Goal: Book appointment/travel/reservation

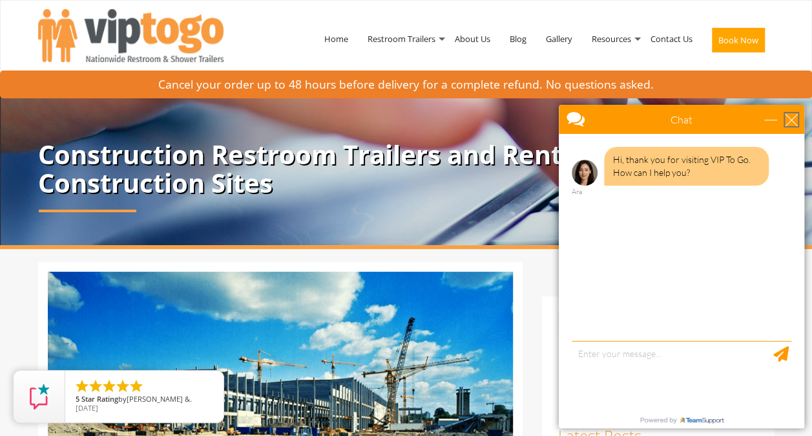
click at [791, 118] on div "close" at bounding box center [791, 119] width 13 height 13
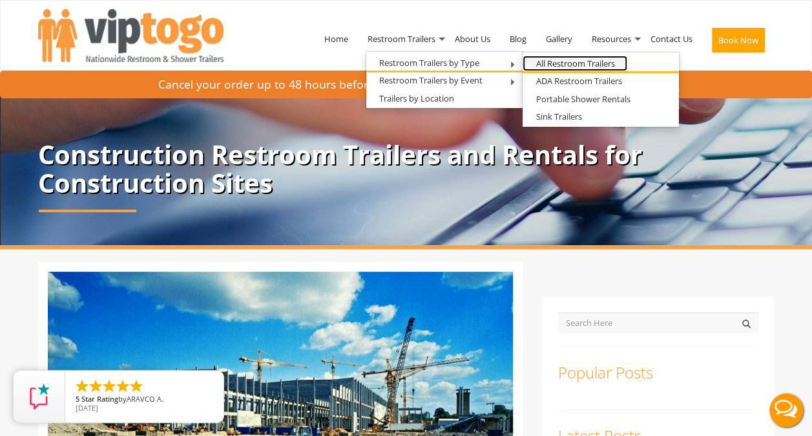
click at [557, 64] on link "All Restroom Trailers" at bounding box center [575, 64] width 105 height 16
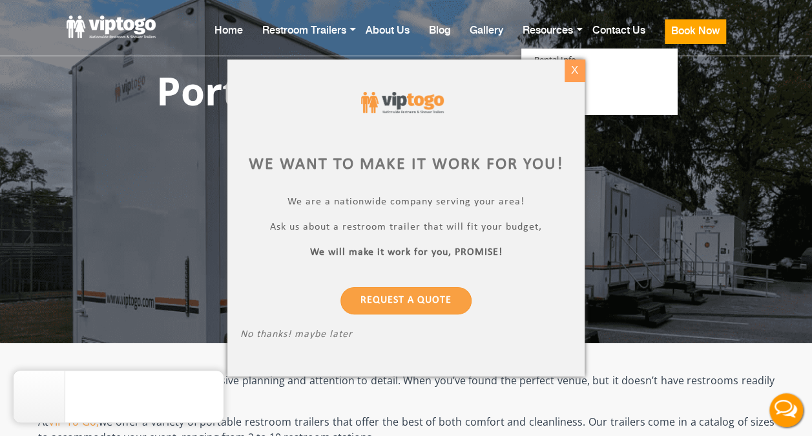
click at [571, 67] on div "X" at bounding box center [575, 70] width 20 height 22
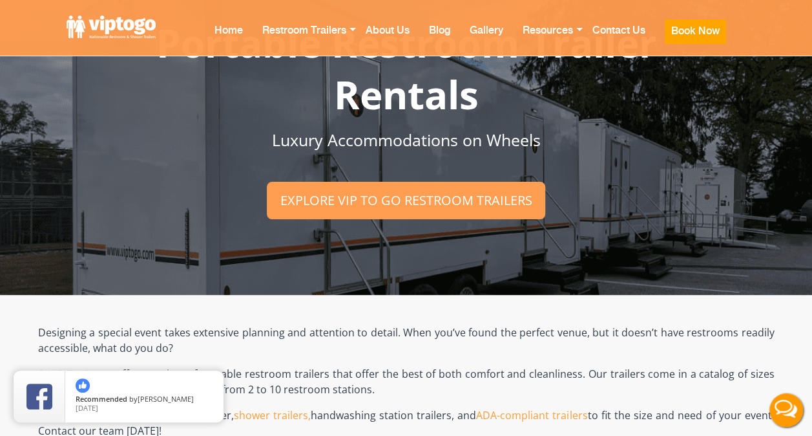
scroll to position [65, 0]
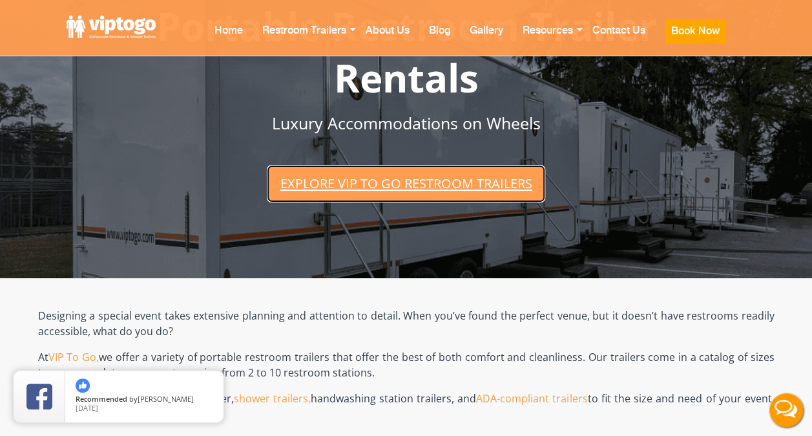
click at [434, 180] on link "Explore VIP To Go restroom trailers" at bounding box center [406, 183] width 278 height 37
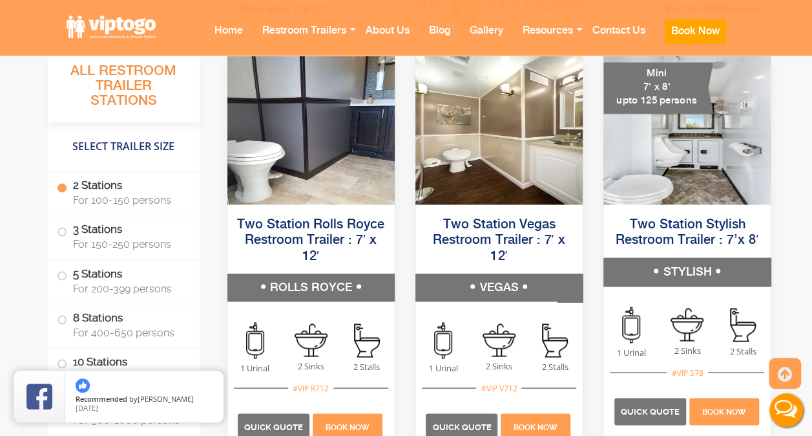
scroll to position [981, 0]
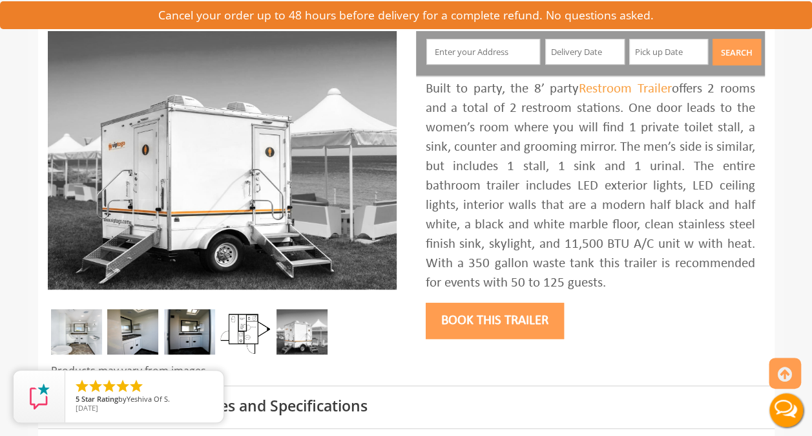
scroll to position [194, 0]
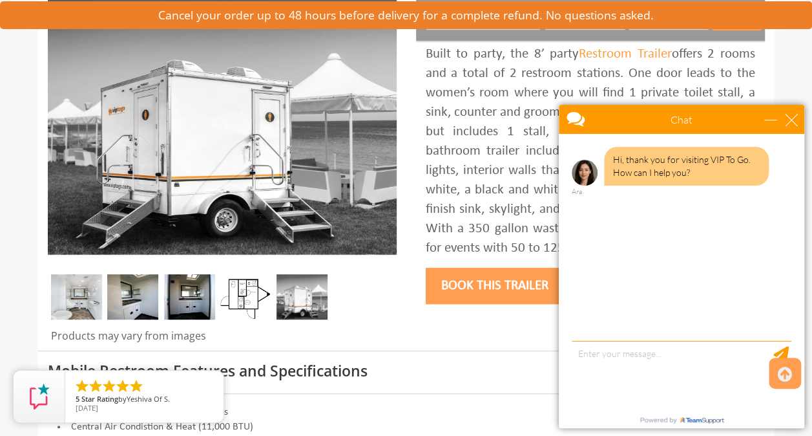
click at [265, 303] on img at bounding box center [245, 296] width 51 height 45
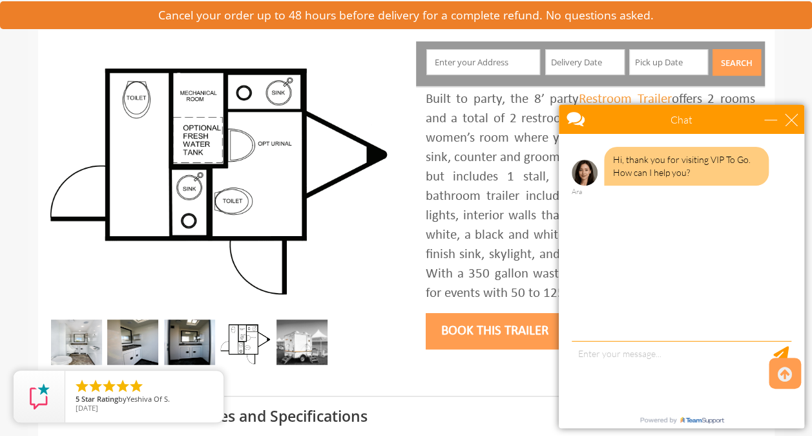
scroll to position [129, 0]
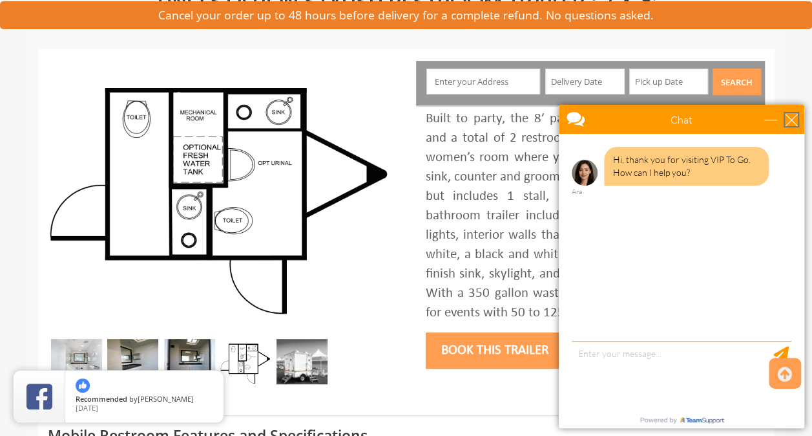
click at [788, 118] on div "close" at bounding box center [791, 119] width 13 height 13
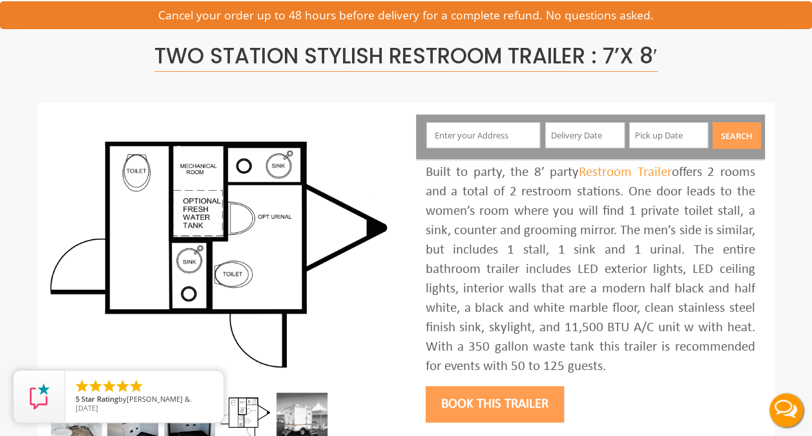
scroll to position [65, 0]
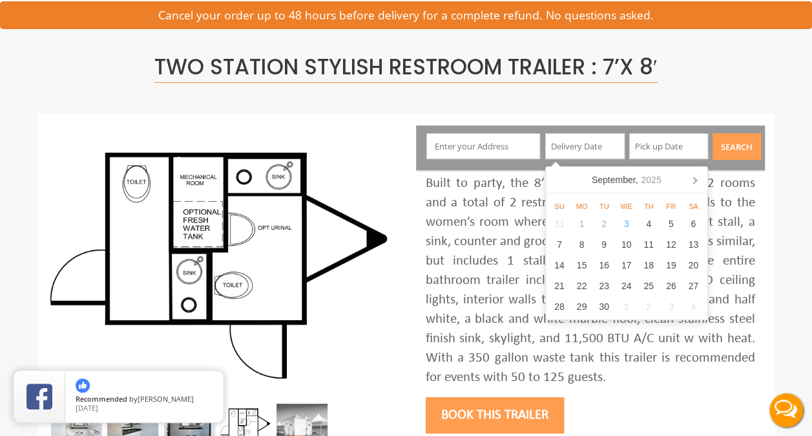
click at [599, 149] on input "text" at bounding box center [584, 146] width 79 height 26
click at [580, 264] on div "15" at bounding box center [582, 265] width 23 height 21
type input "09/15/2025"
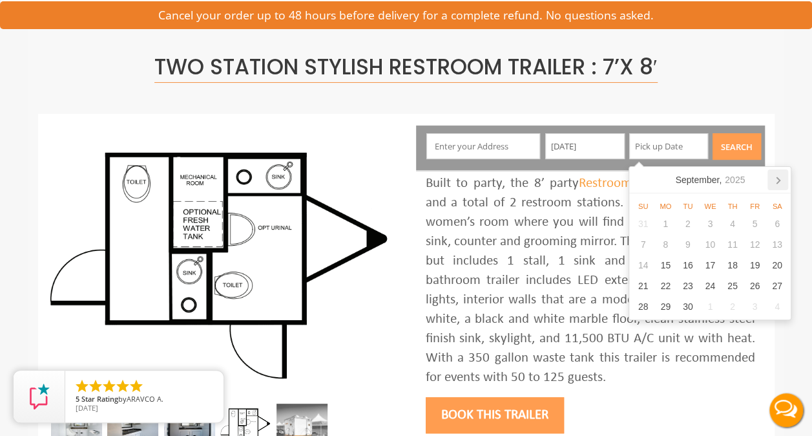
click at [775, 178] on icon at bounding box center [778, 179] width 21 height 21
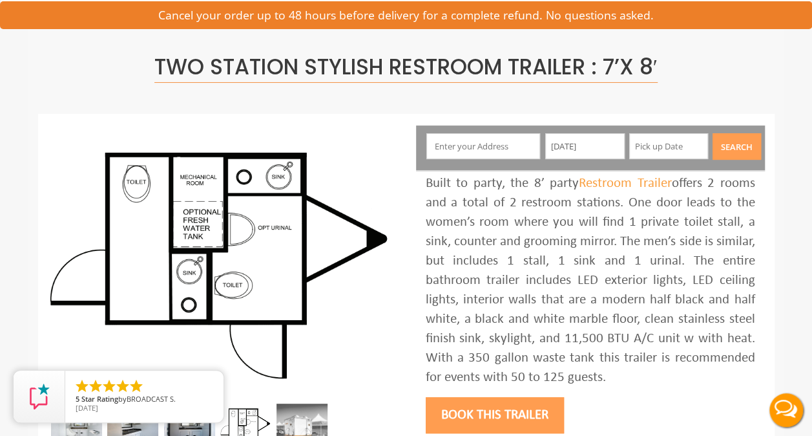
click at [647, 148] on input "text" at bounding box center [668, 146] width 79 height 26
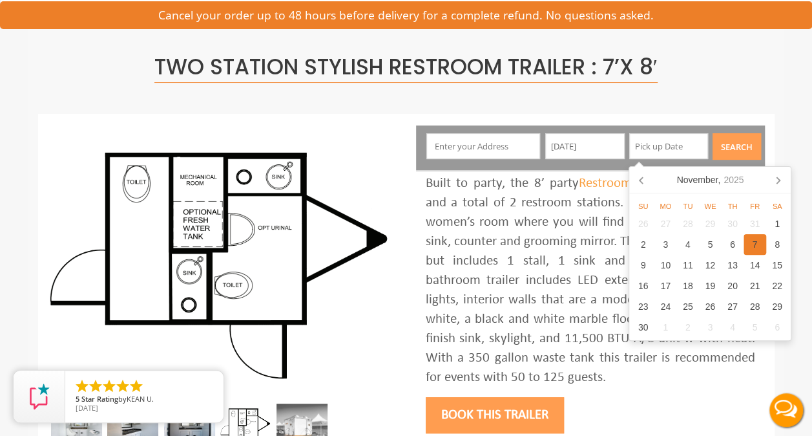
click at [748, 242] on div "7" at bounding box center [755, 244] width 23 height 21
type input "11/07/2025"
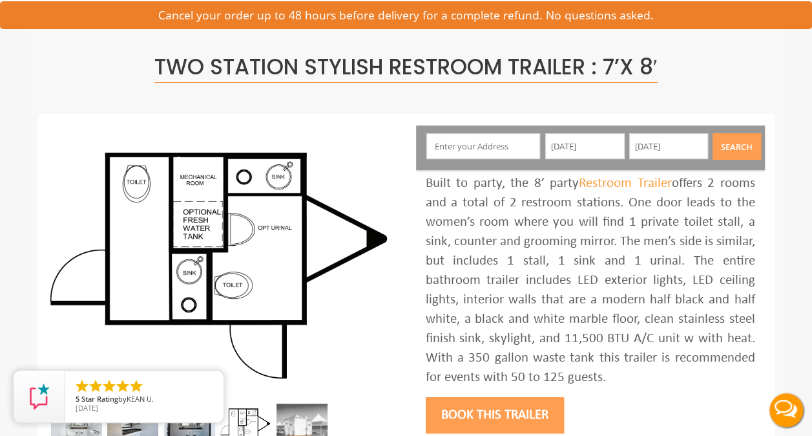
click at [573, 230] on div "Built to party, the 8’ party Restroom Trailer offers 2 rooms and a total of 2 r…" at bounding box center [591, 280] width 330 height 213
click at [509, 151] on input "text" at bounding box center [483, 146] width 114 height 26
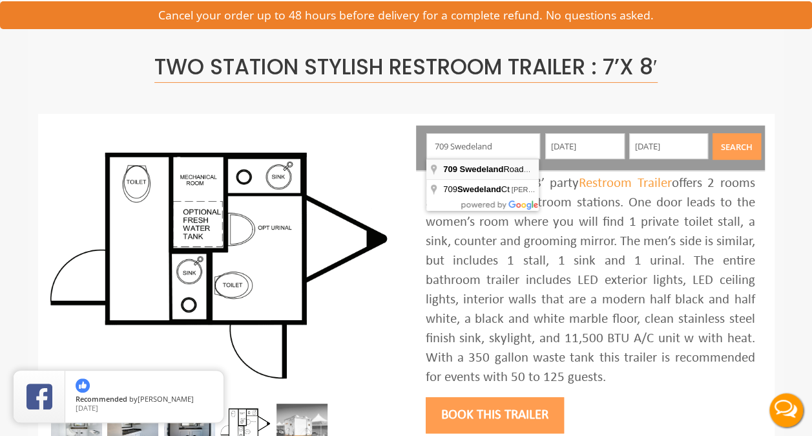
type input "709 Swedeland Road, King of Prussia, PA, USA"
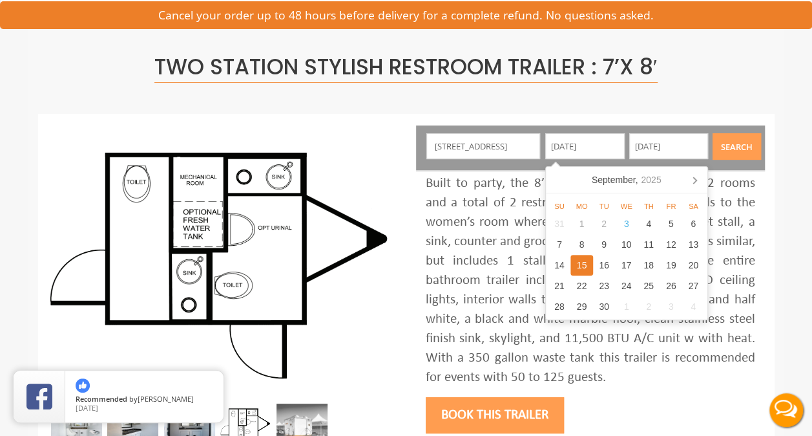
click at [730, 147] on button "Search" at bounding box center [737, 146] width 48 height 26
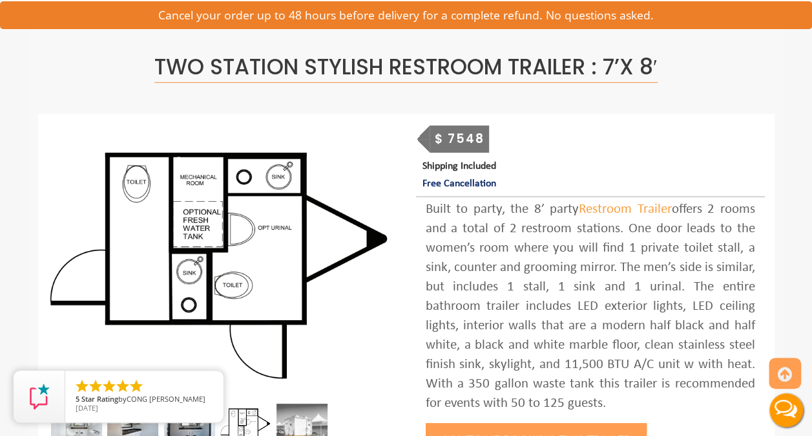
scroll to position [129, 0]
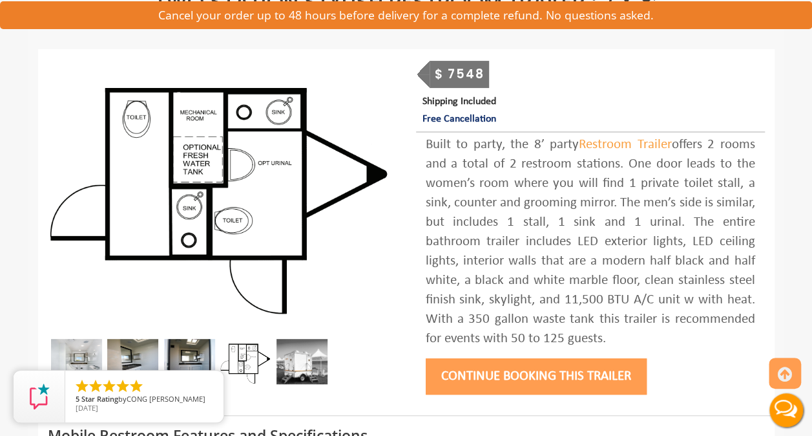
click at [184, 346] on img at bounding box center [189, 361] width 51 height 45
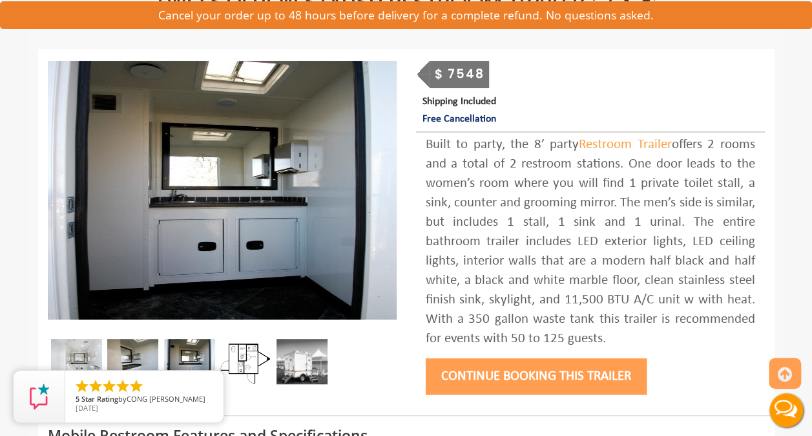
click at [136, 346] on img at bounding box center [132, 361] width 51 height 45
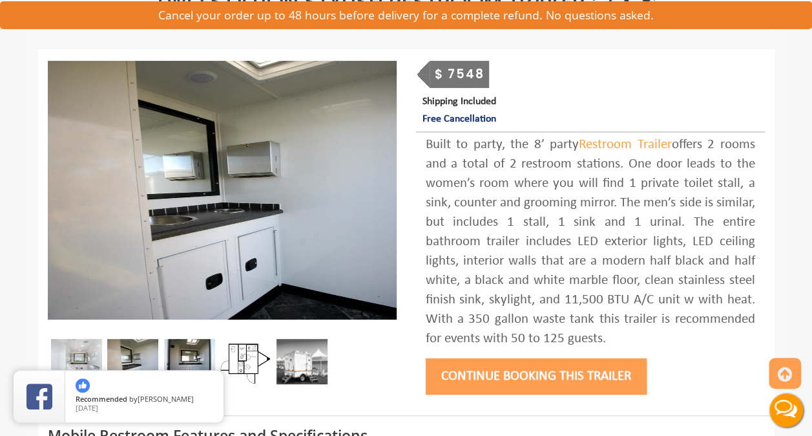
click at [253, 349] on img at bounding box center [245, 361] width 51 height 45
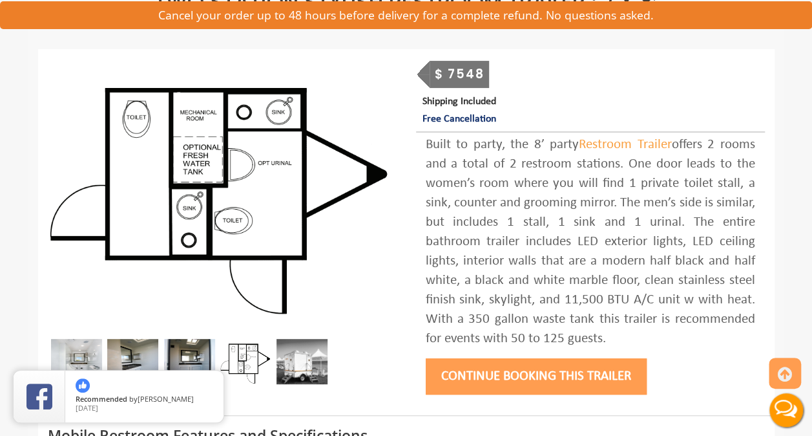
click at [311, 352] on img at bounding box center [302, 361] width 51 height 45
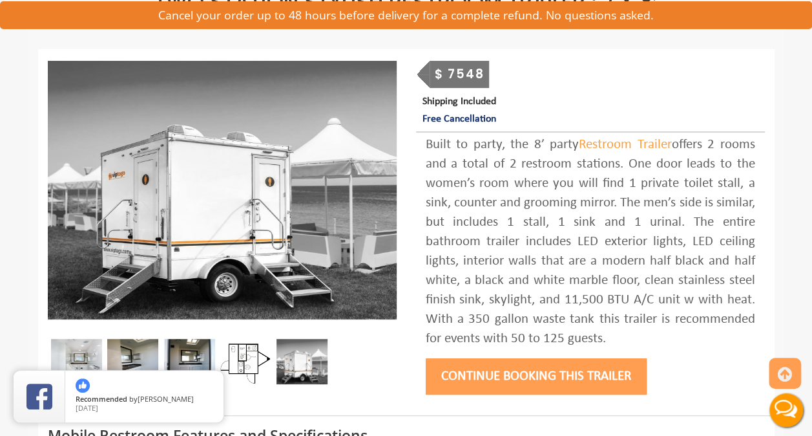
click at [251, 353] on img at bounding box center [245, 361] width 51 height 45
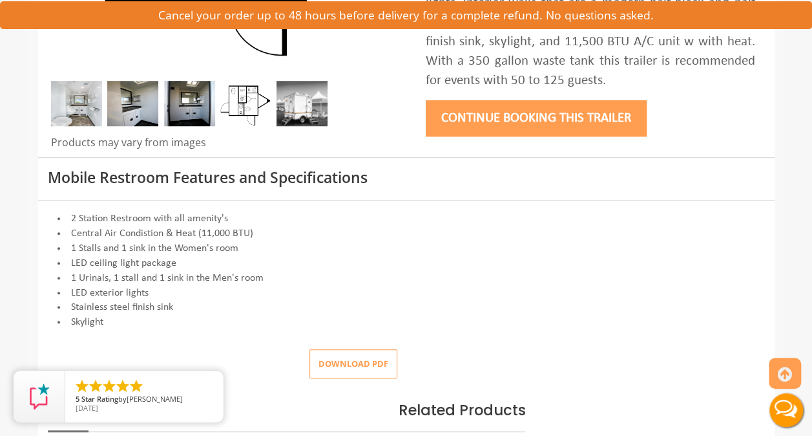
scroll to position [388, 0]
click at [451, 251] on li "1 Stalls and 1 sink in the Women's room" at bounding box center [406, 247] width 717 height 15
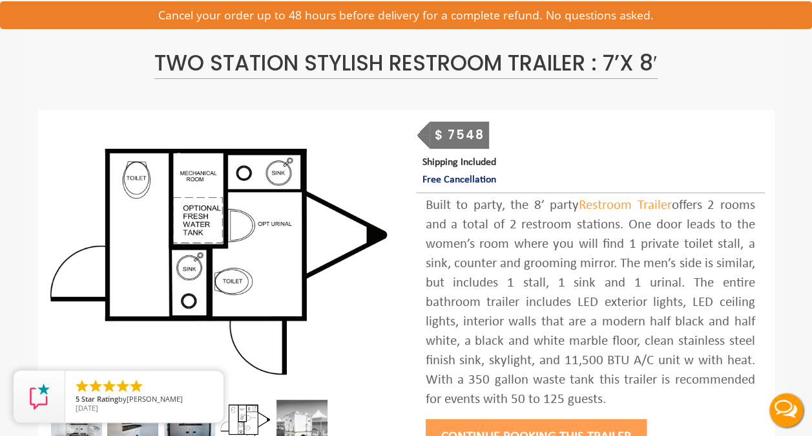
scroll to position [65, 0]
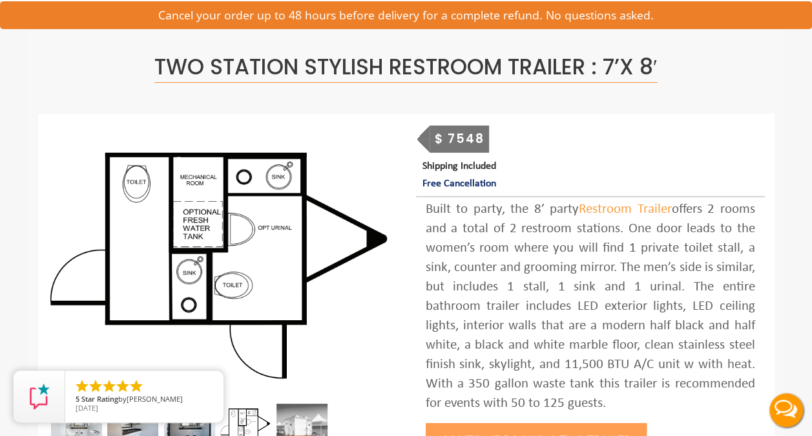
click at [485, 202] on div "Built to party, the 8’ party Restroom Trailer offers 2 rooms and a total of 2 r…" at bounding box center [591, 306] width 330 height 213
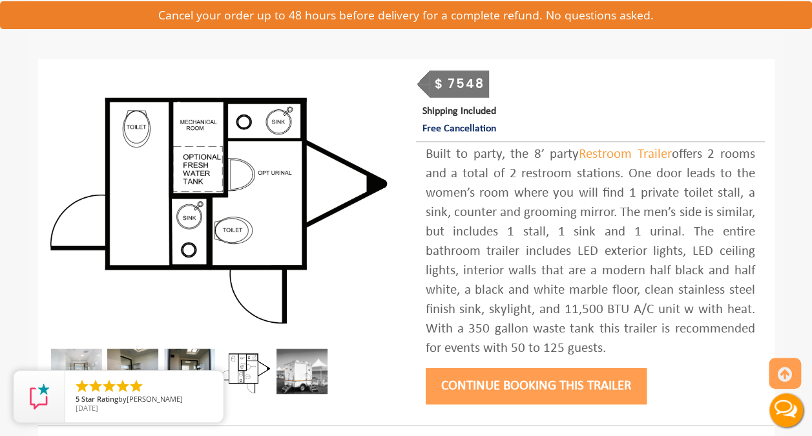
scroll to position [194, 0]
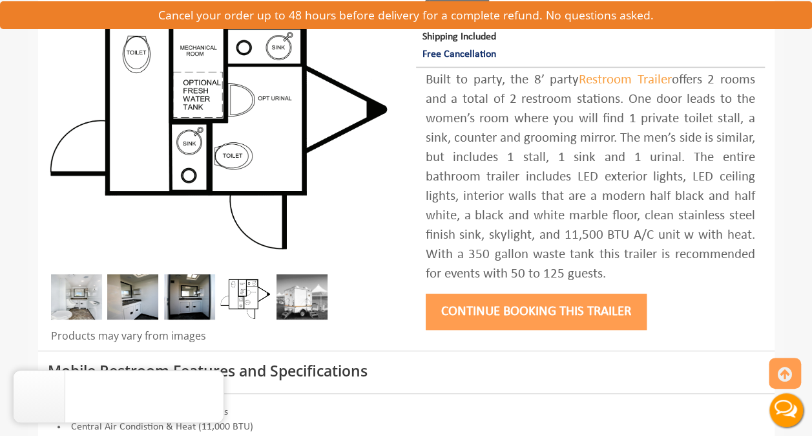
click at [507, 313] on button "Continue Booking this trailer" at bounding box center [536, 311] width 221 height 36
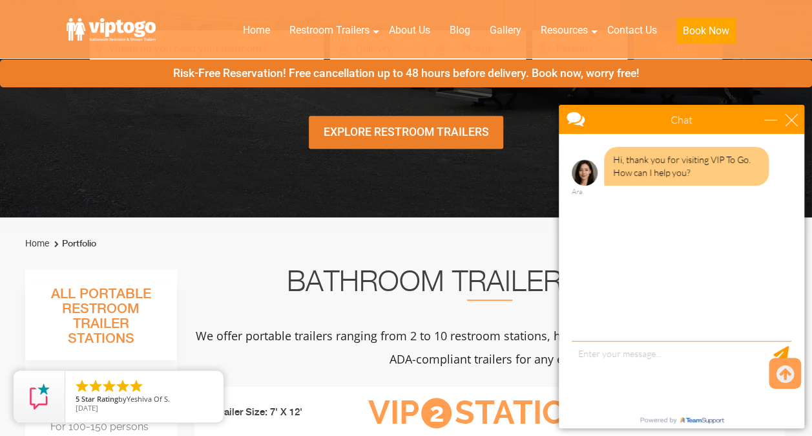
scroll to position [258, 0]
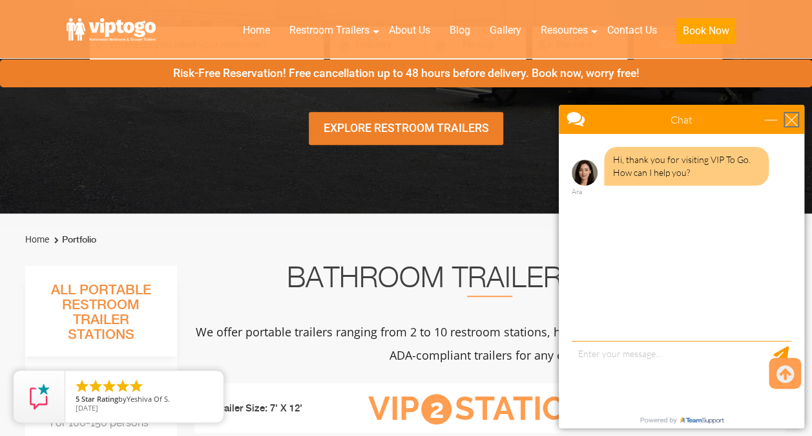
click at [795, 115] on div "close" at bounding box center [791, 119] width 13 height 13
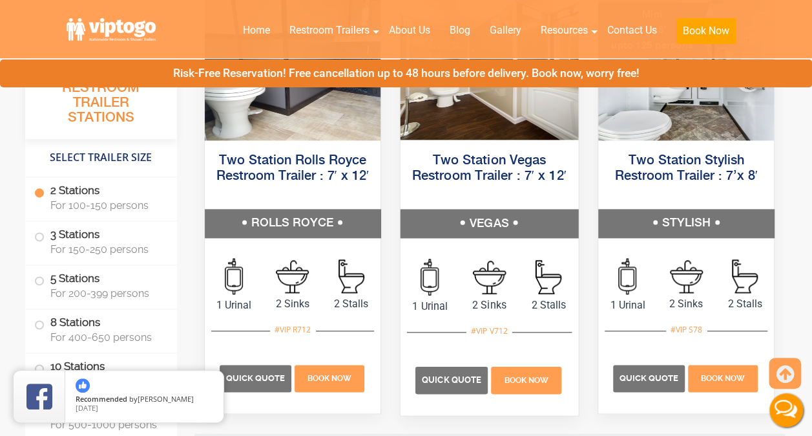
scroll to position [775, 0]
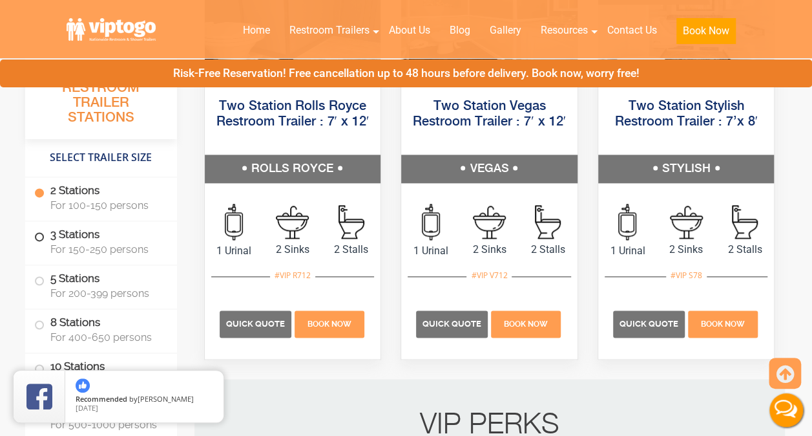
click at [43, 239] on label "3 Stations For 150-250 persons" at bounding box center [101, 241] width 134 height 40
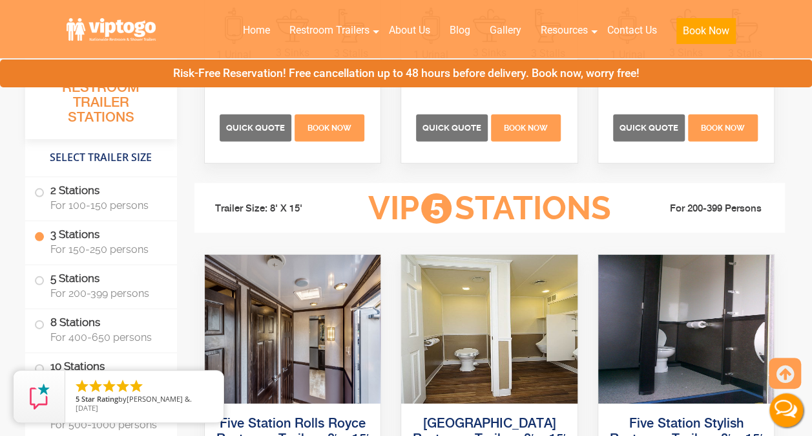
scroll to position [1894, 0]
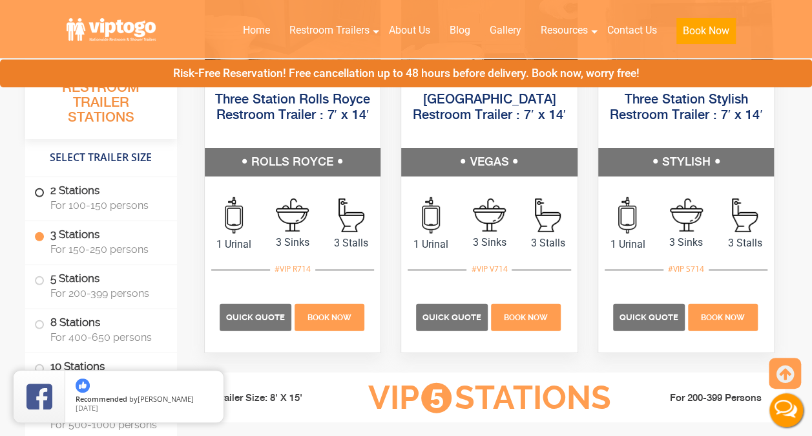
click at [54, 195] on label "2 Stations For 100-150 persons" at bounding box center [101, 197] width 134 height 40
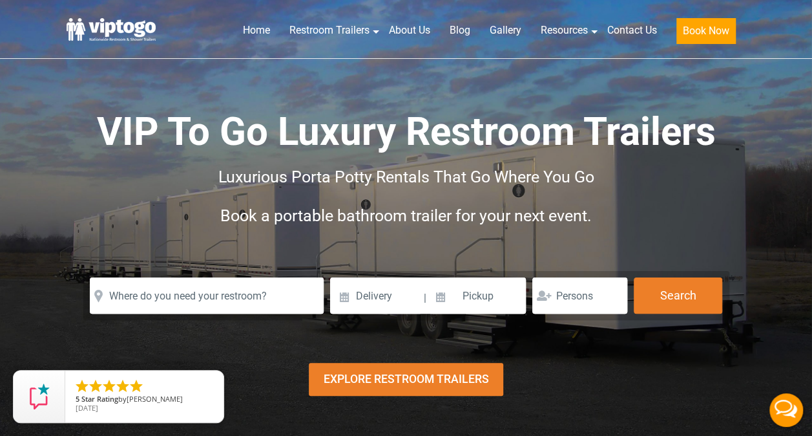
scroll to position [0, 0]
